Goal: Task Accomplishment & Management: Use online tool/utility

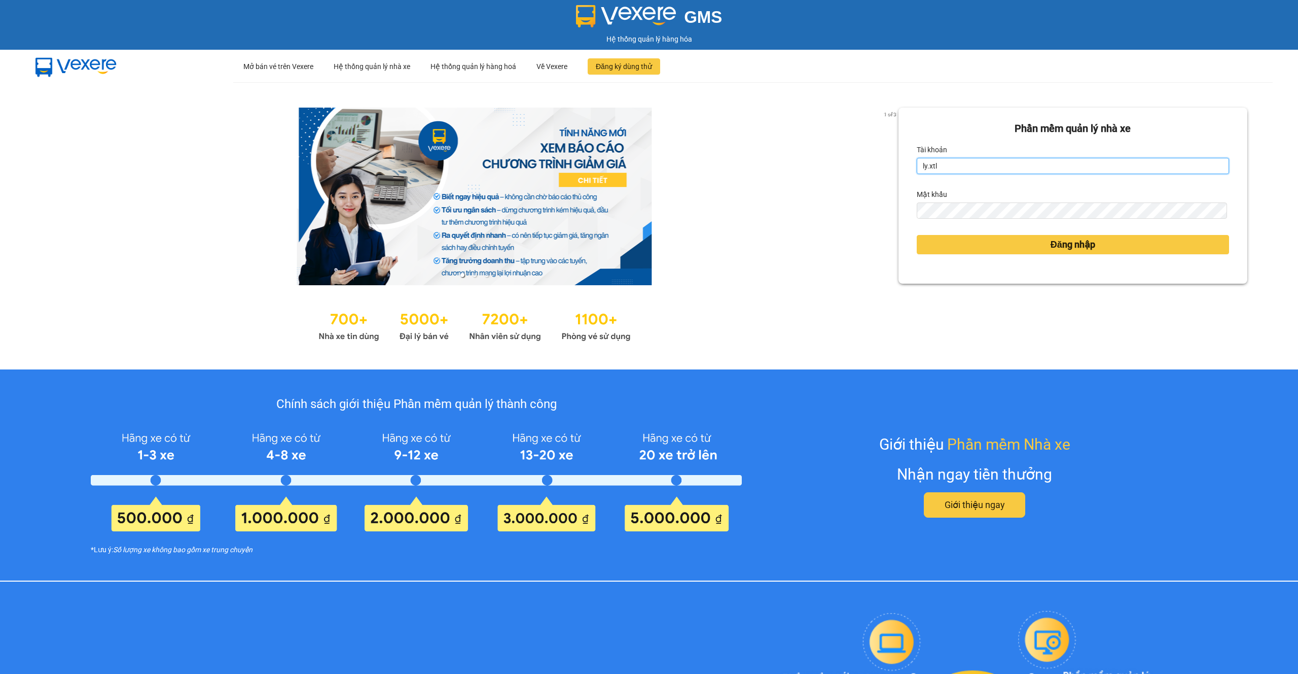
click at [1106, 158] on input "ly.xtl" at bounding box center [1073, 166] width 312 height 16
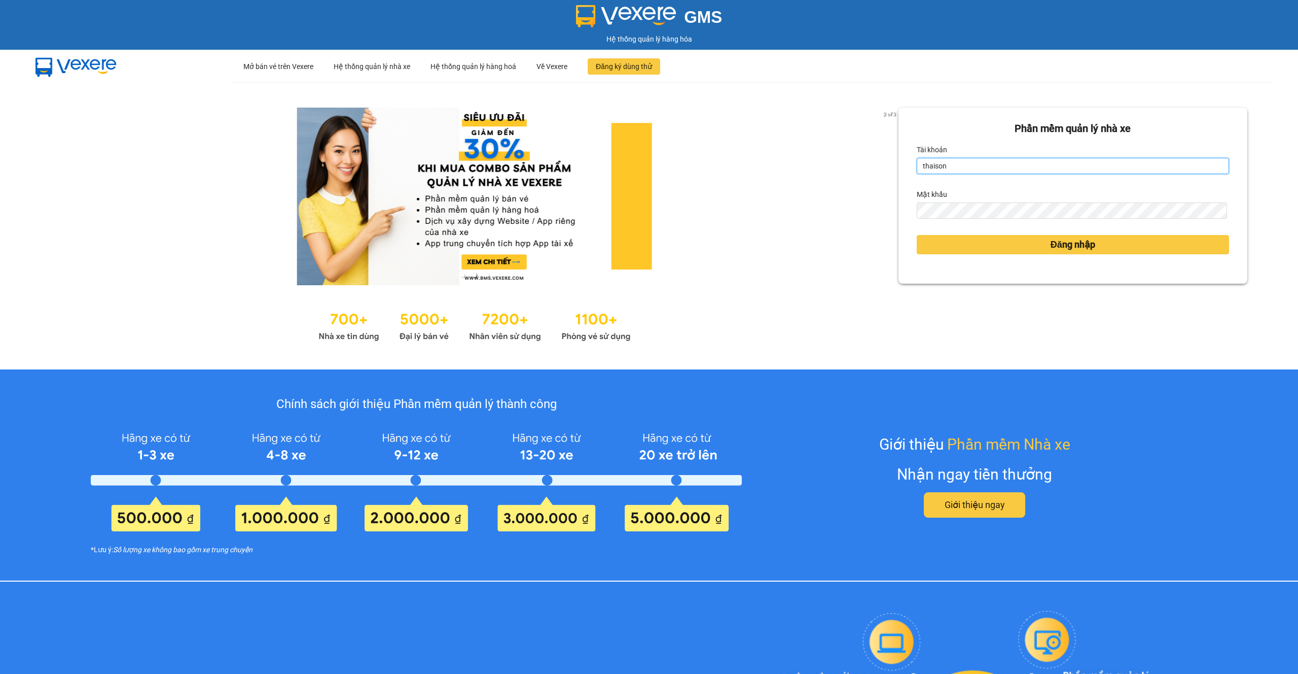
type input "thaison.vxr"
click at [1046, 261] on form "Phần mềm quản lý nhà xe Tài khoản thaison.vxr Mật khẩu Đăng nhập" at bounding box center [1073, 196] width 312 height 150
click at [1053, 254] on button "Đăng nhập" at bounding box center [1073, 244] width 312 height 19
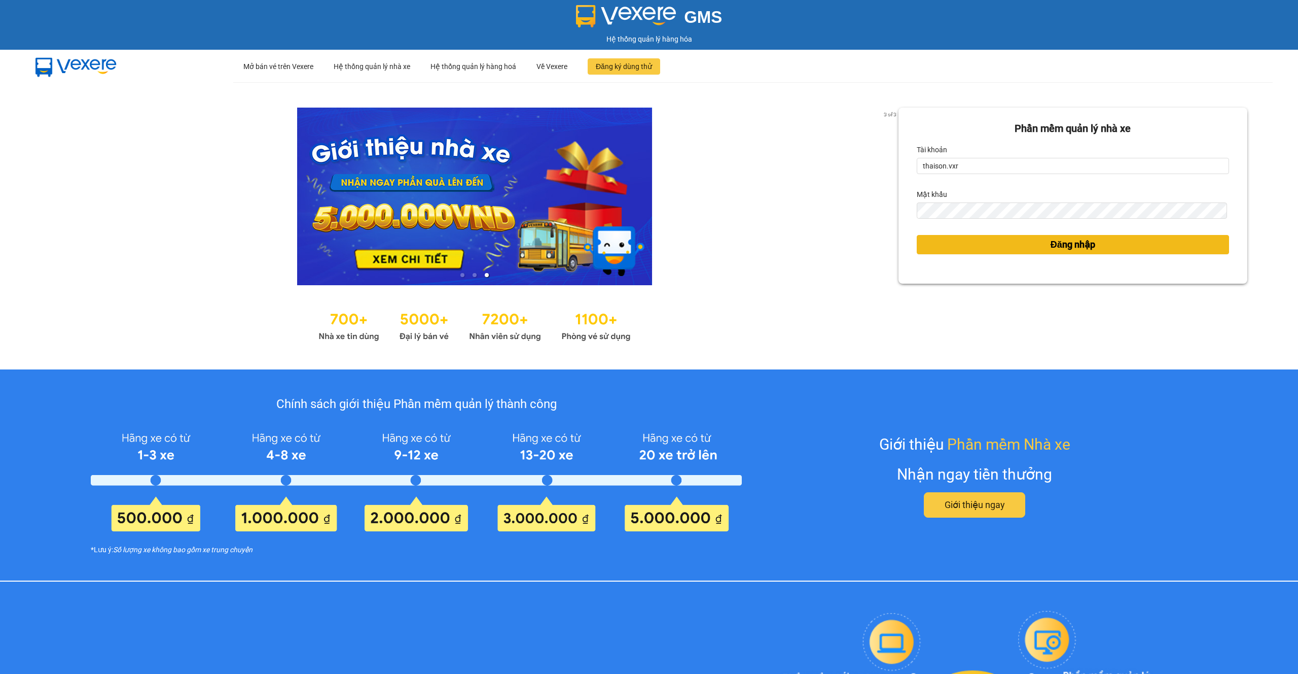
click at [1051, 244] on span "Đăng nhập" at bounding box center [1073, 244] width 45 height 14
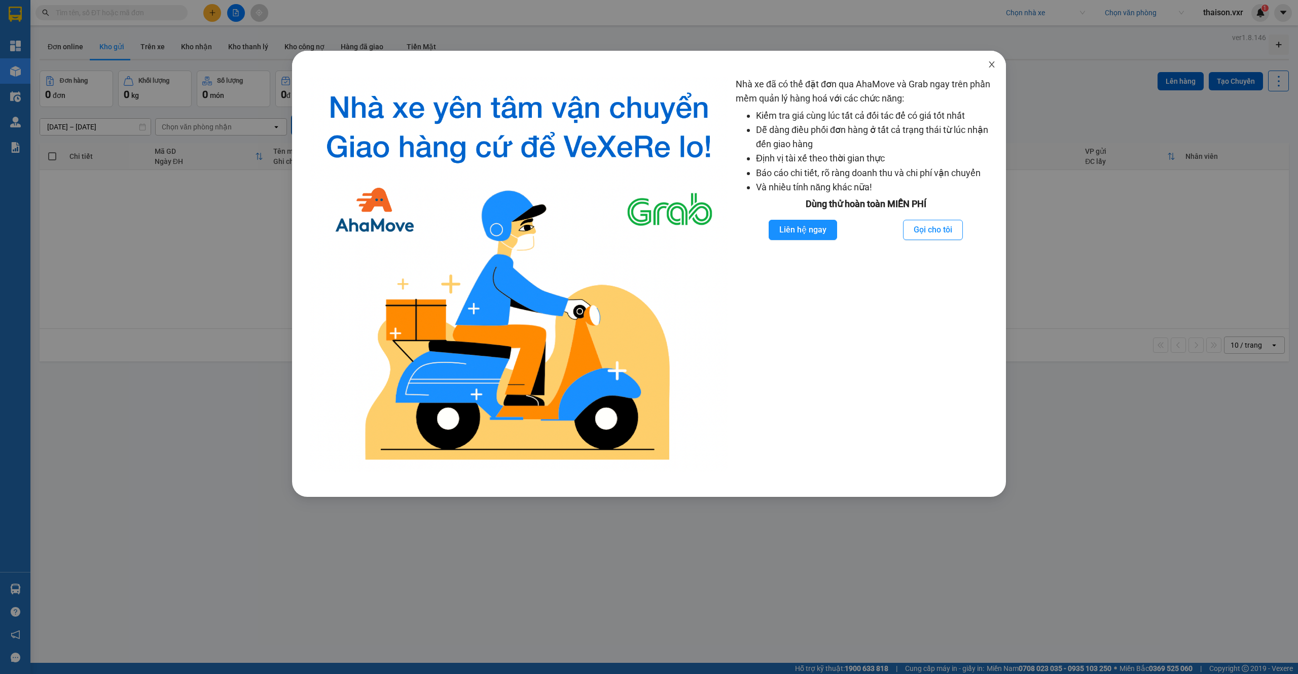
click at [998, 62] on span "Close" at bounding box center [992, 65] width 28 height 28
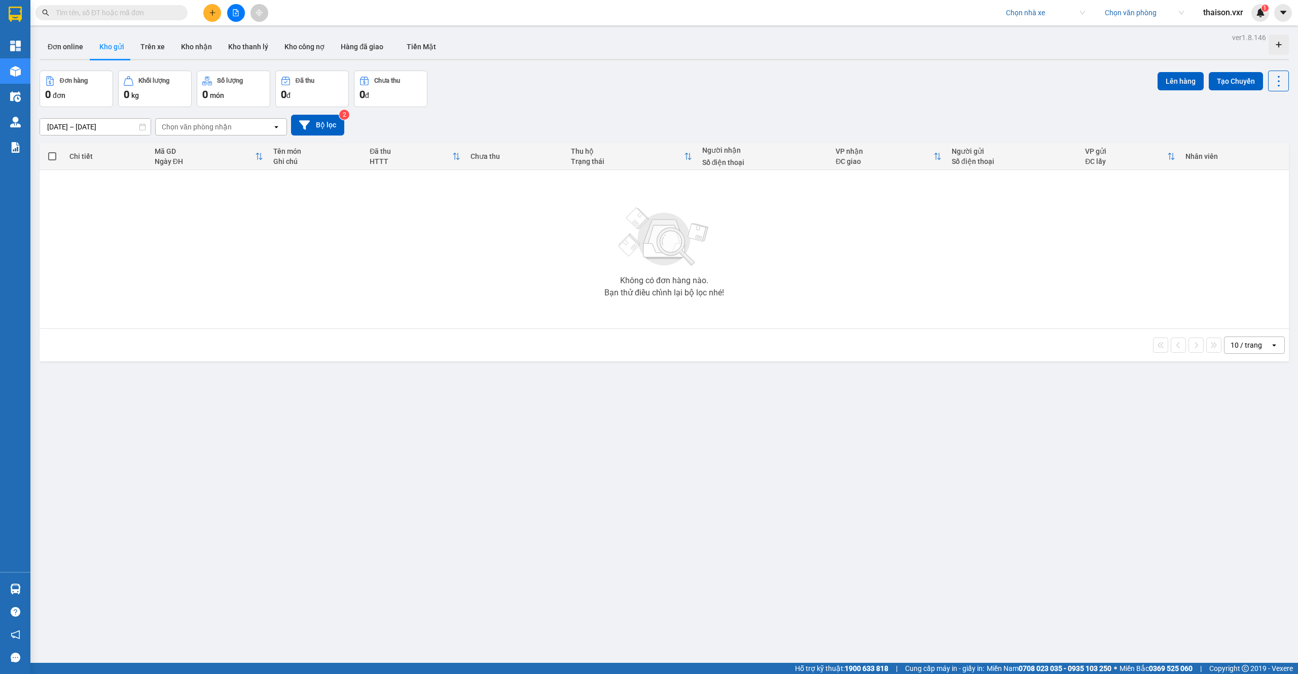
click at [1036, 20] on div "Chọn nhà xe" at bounding box center [1045, 13] width 91 height 16
type input "an anh"
click at [1042, 13] on input "search" at bounding box center [1042, 12] width 72 height 15
type input "an anh li"
click at [1062, 47] on div "An Anh Limousine" at bounding box center [1054, 49] width 99 height 11
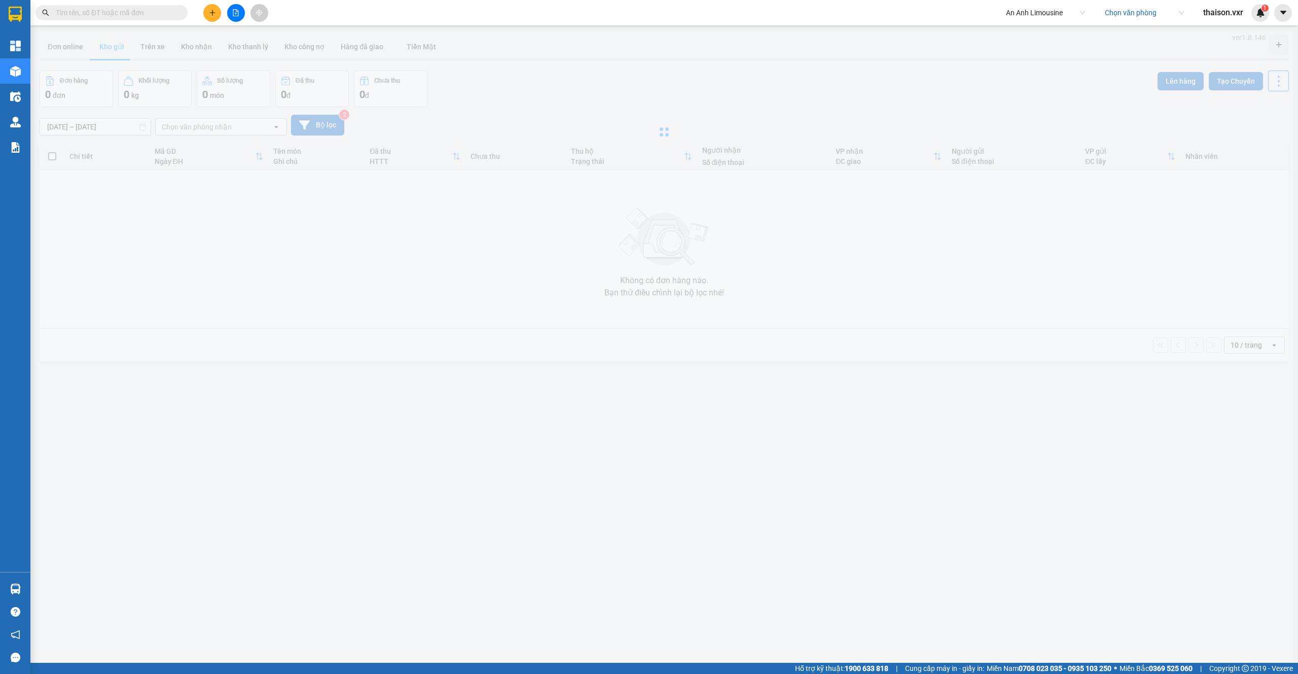
click at [1126, 14] on input "search" at bounding box center [1141, 12] width 72 height 15
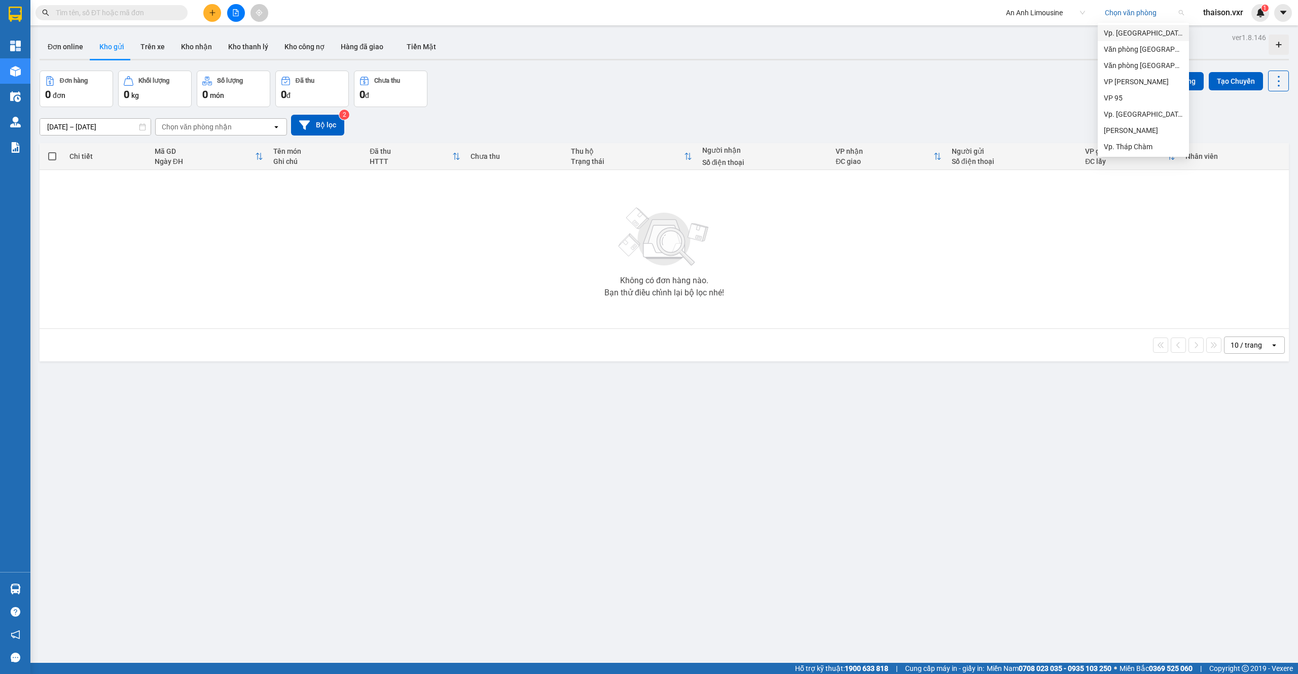
click at [1124, 37] on div "Vp. [GEOGRAPHIC_DATA]" at bounding box center [1143, 32] width 79 height 11
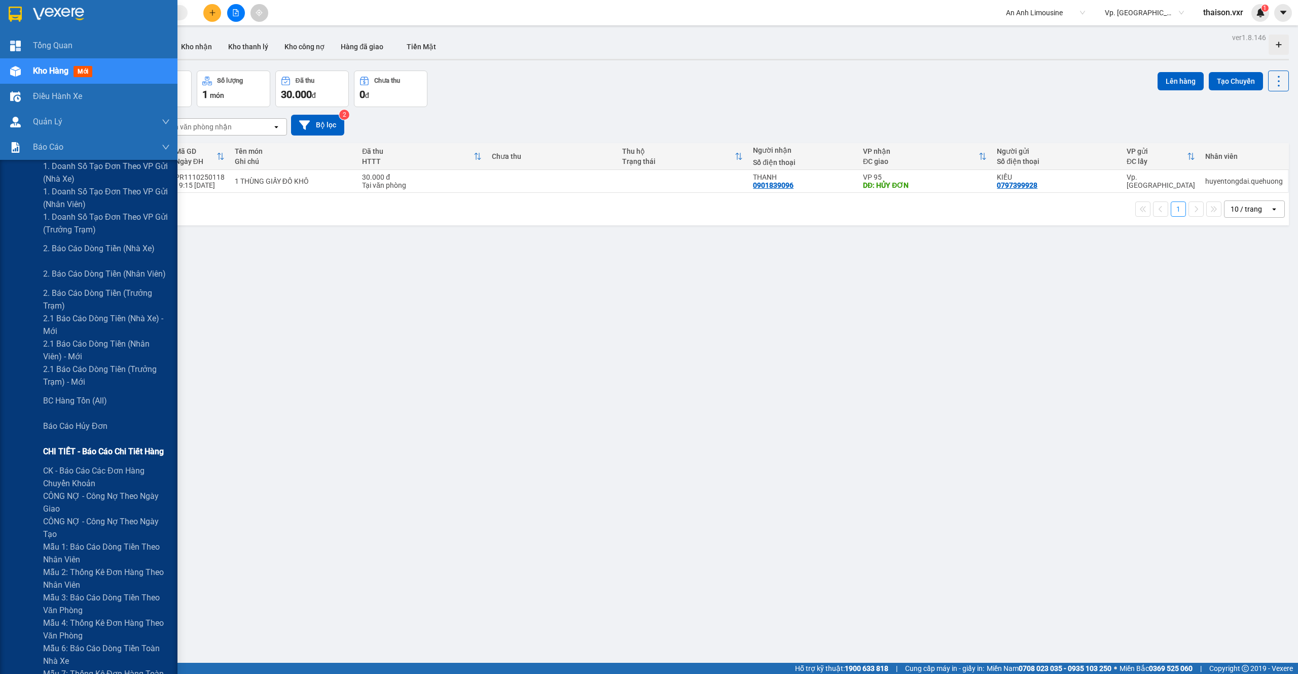
click at [122, 450] on span "CHI TIẾT - Báo cáo chi tiết hàng" at bounding box center [103, 451] width 121 height 13
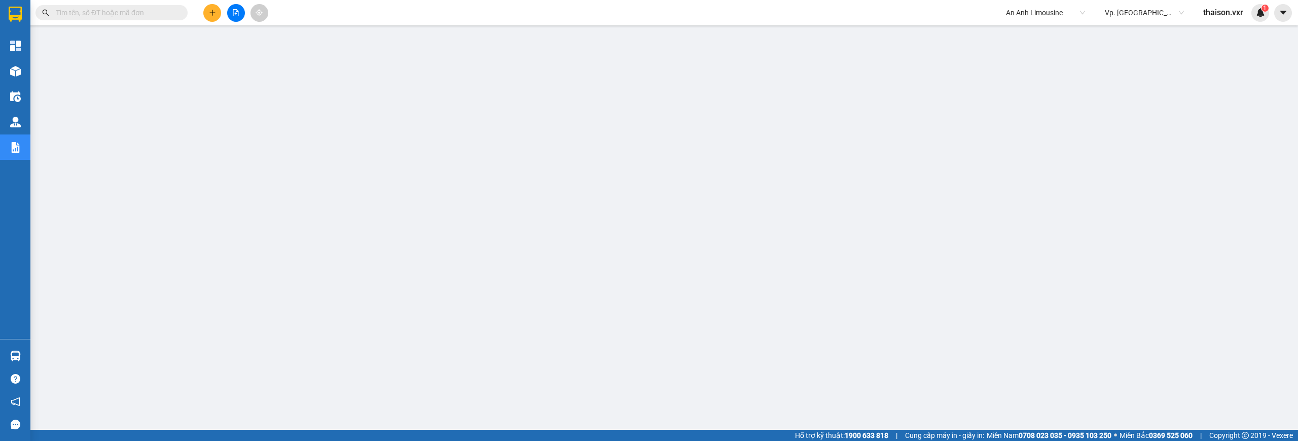
click at [143, 9] on input "text" at bounding box center [116, 12] width 120 height 11
paste input "VP951010250003"
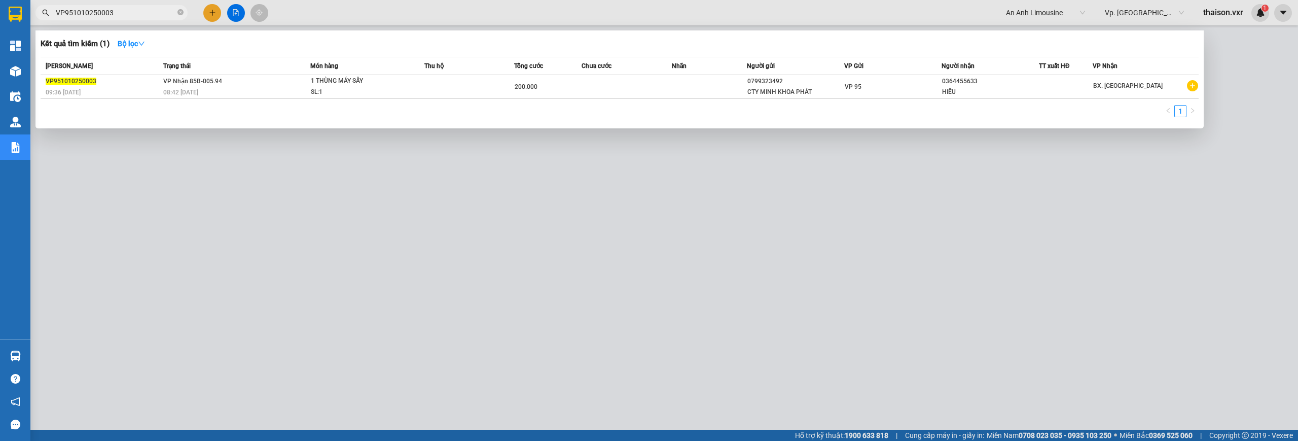
type input "VP951010250003"
click at [454, 394] on div at bounding box center [649, 220] width 1298 height 441
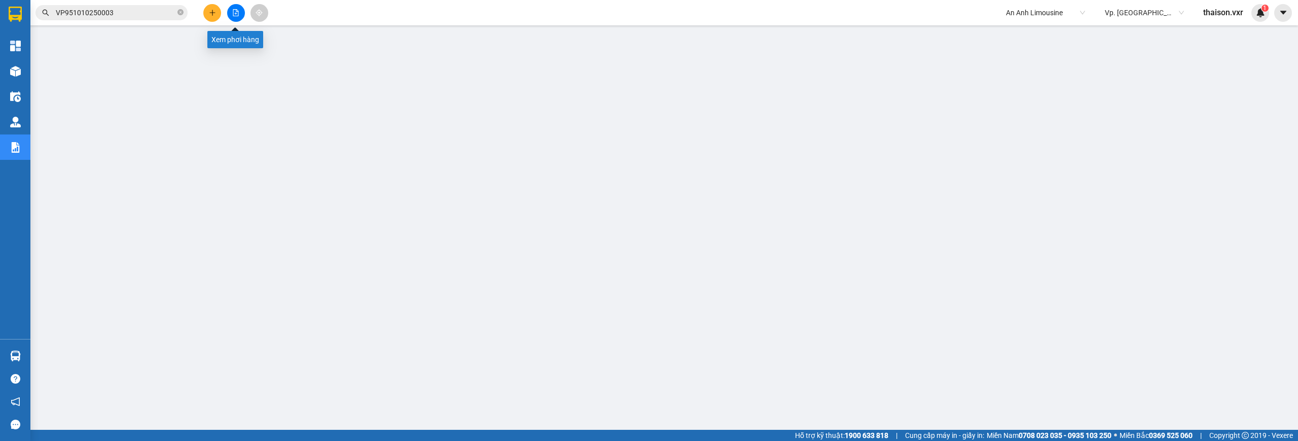
click at [238, 14] on icon "file-add" at bounding box center [235, 12] width 7 height 7
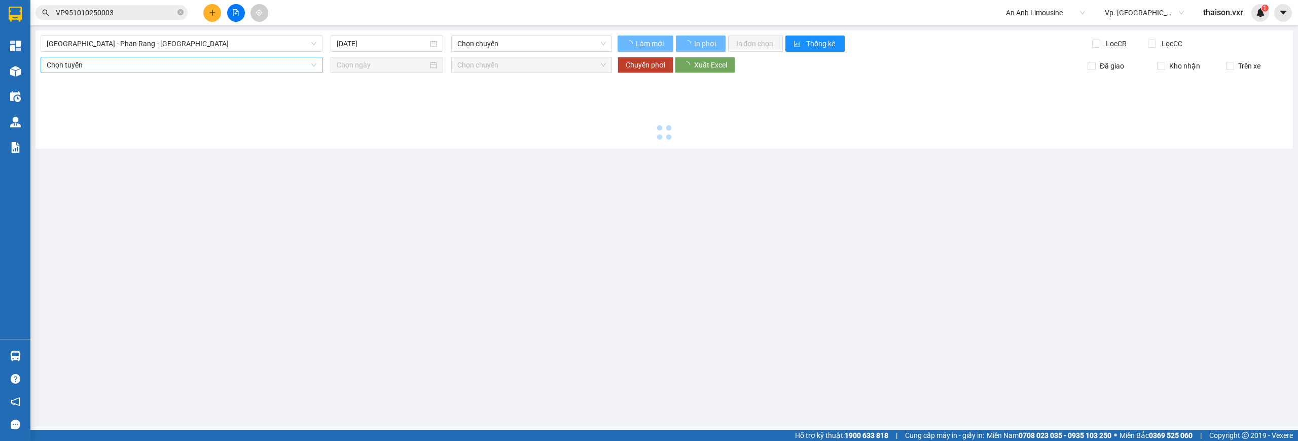
type input "[DATE]"
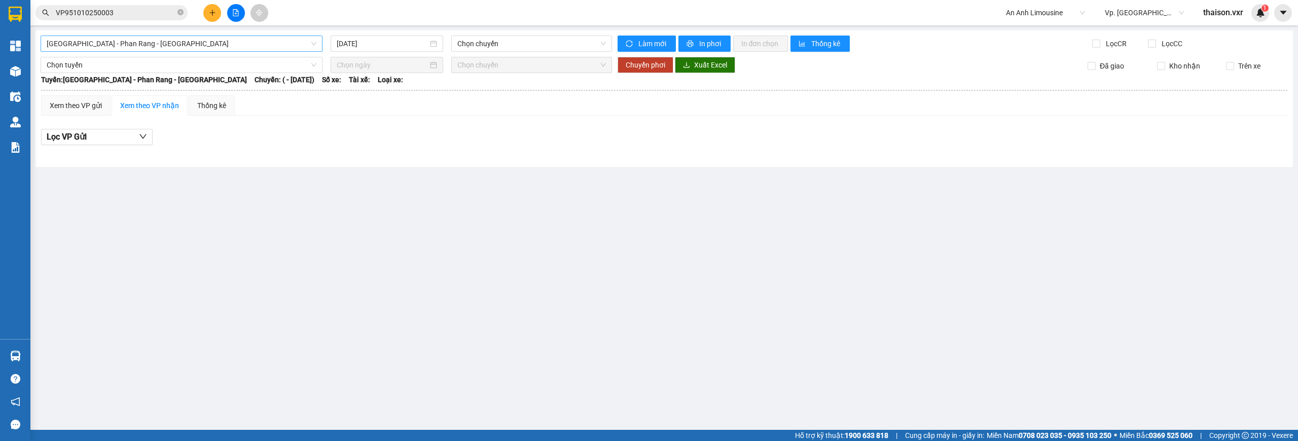
click at [180, 37] on span "[GEOGRAPHIC_DATA] - Phan Rang - [GEOGRAPHIC_DATA]" at bounding box center [182, 43] width 270 height 15
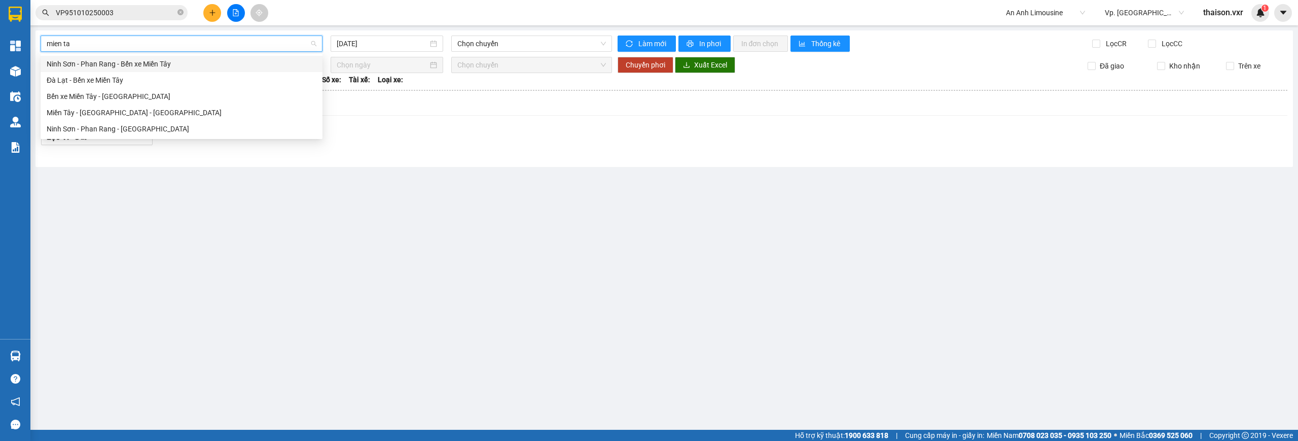
type input "mien tay"
click at [122, 113] on div "Miền Tây - [GEOGRAPHIC_DATA] - [GEOGRAPHIC_DATA]" at bounding box center [182, 112] width 270 height 11
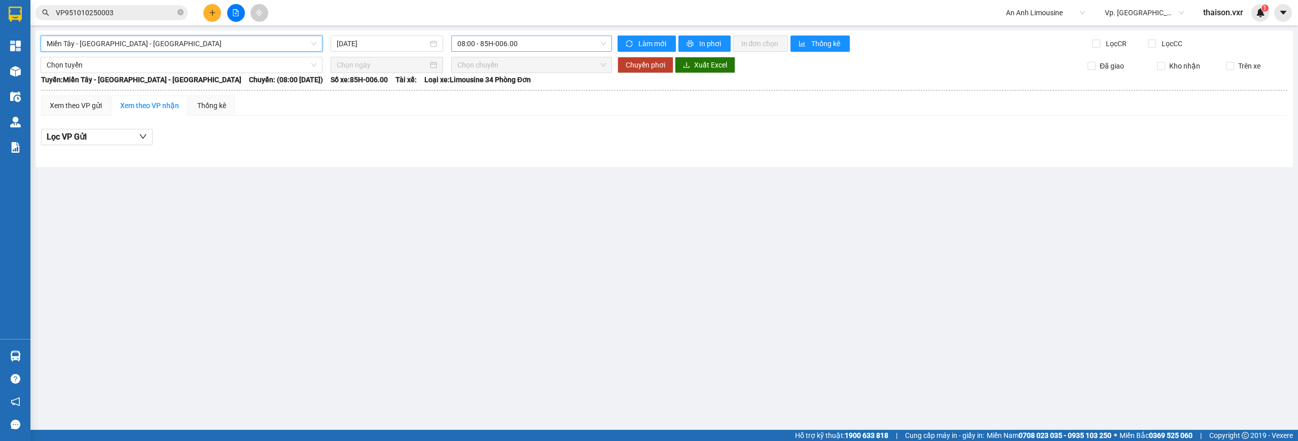
click at [513, 43] on span "08:00 - 85H-006.00" at bounding box center [532, 43] width 149 height 15
click at [372, 45] on input "[DATE]" at bounding box center [382, 43] width 91 height 11
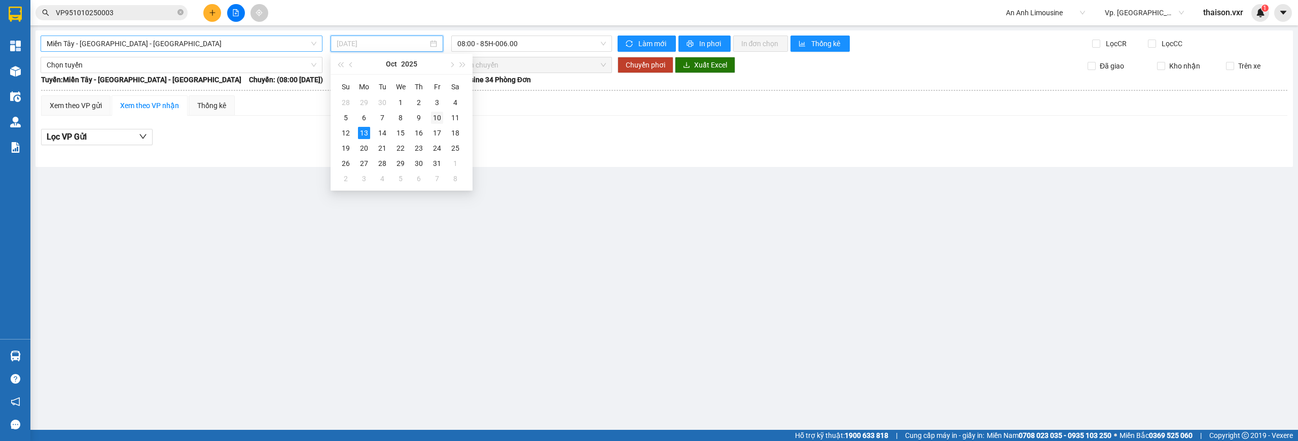
click at [442, 115] on div "10" at bounding box center [437, 118] width 12 height 12
type input "[DATE]"
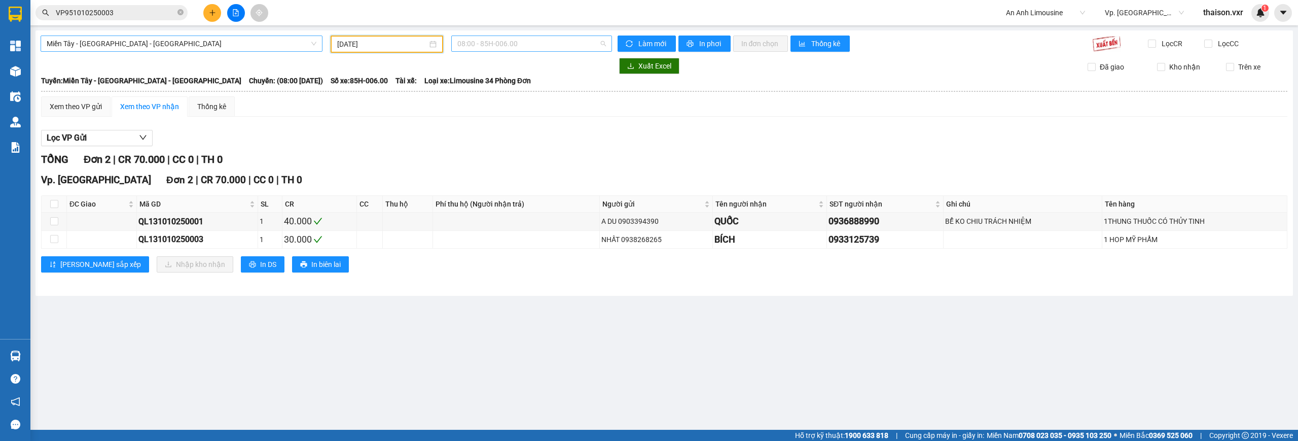
click at [482, 48] on span "08:00 - 85H-006.00" at bounding box center [532, 43] width 149 height 15
type input "23"
type input "23:08"
click at [497, 60] on div "23:08 - 85B-005.94" at bounding box center [497, 63] width 79 height 11
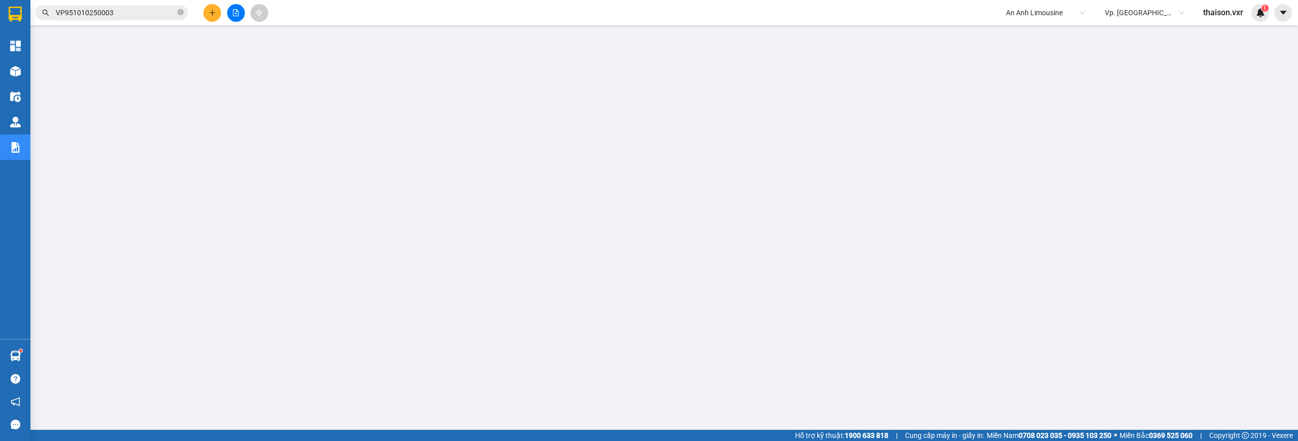
click at [142, 13] on input "VP951010250003" at bounding box center [116, 12] width 120 height 11
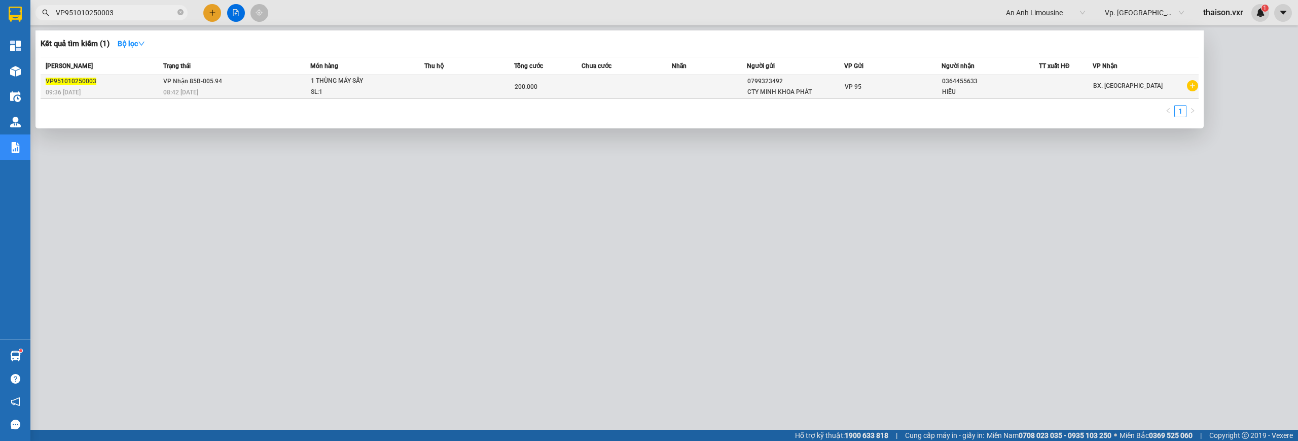
click at [313, 87] on div "SL: 1" at bounding box center [349, 92] width 76 height 11
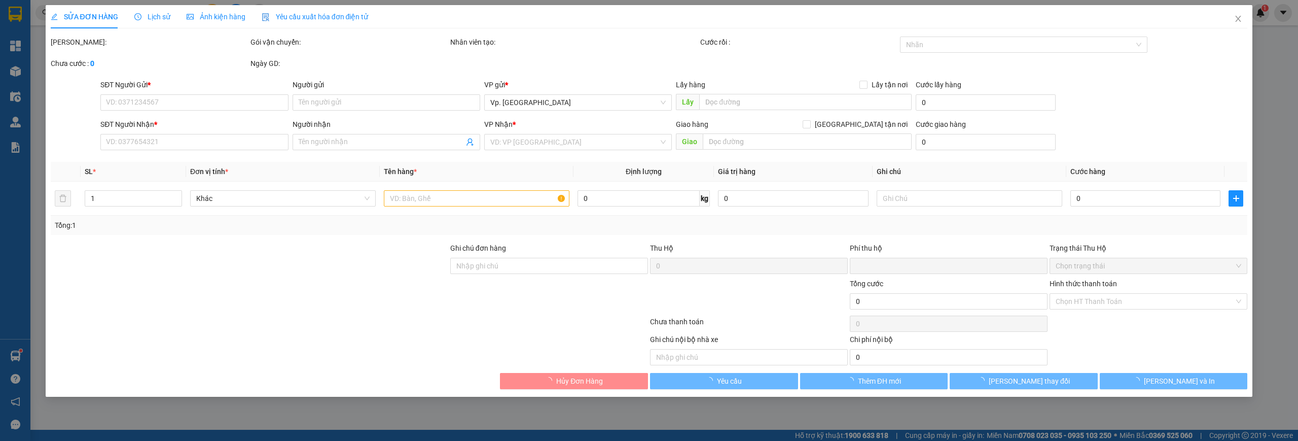
type input "0799323492"
type input "CTY MINH KHOA PHÁT"
type input "0364455633"
type input "HIẾU"
type input "0"
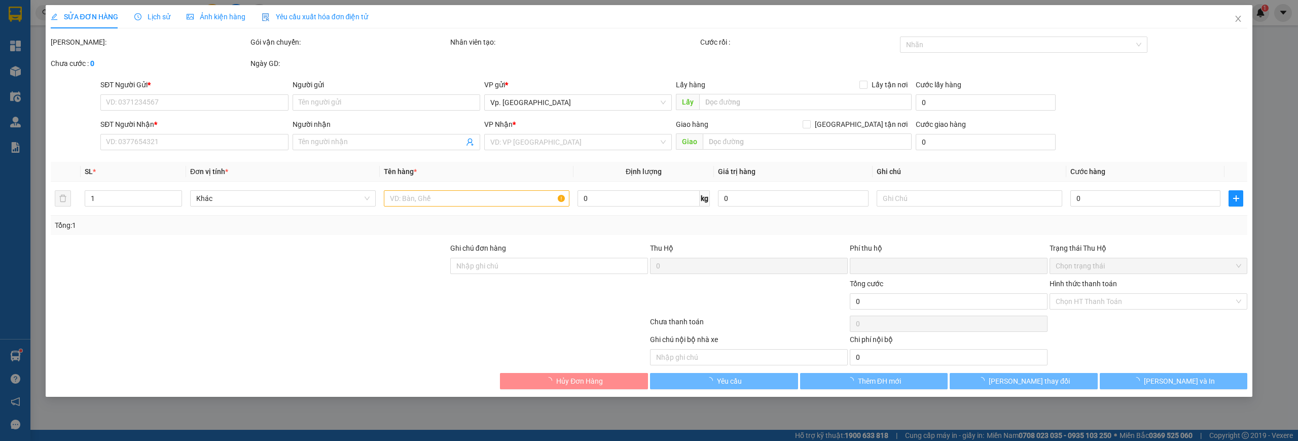
type input "200.000"
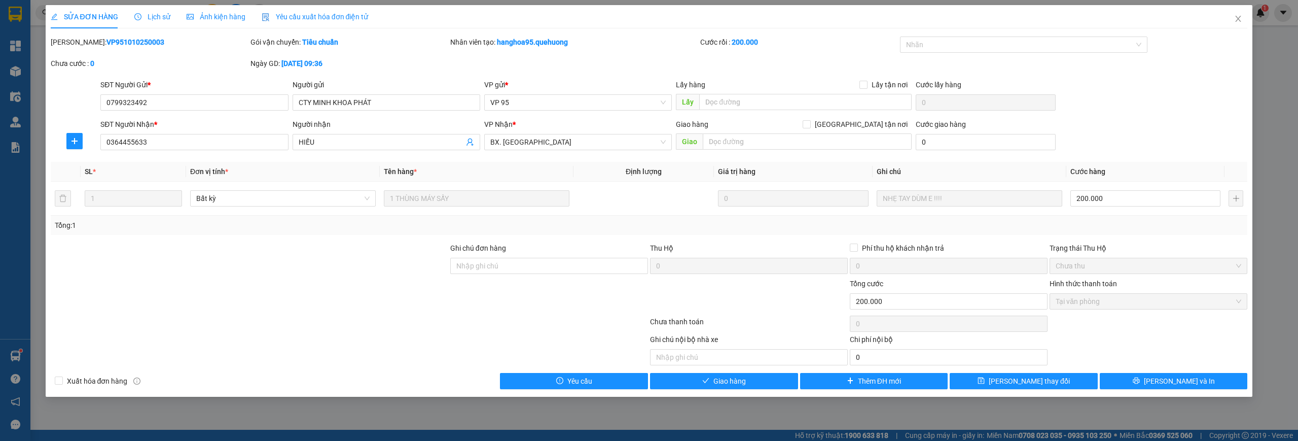
click at [161, 21] on div "Lịch sử" at bounding box center [152, 16] width 36 height 11
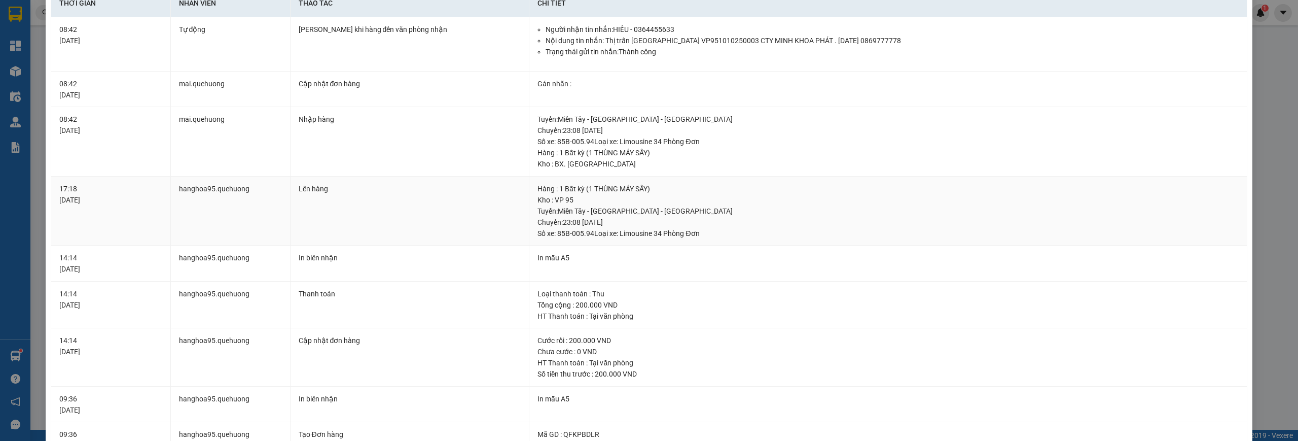
scroll to position [2, 0]
